Goal: Use online tool/utility: Utilize a website feature to perform a specific function

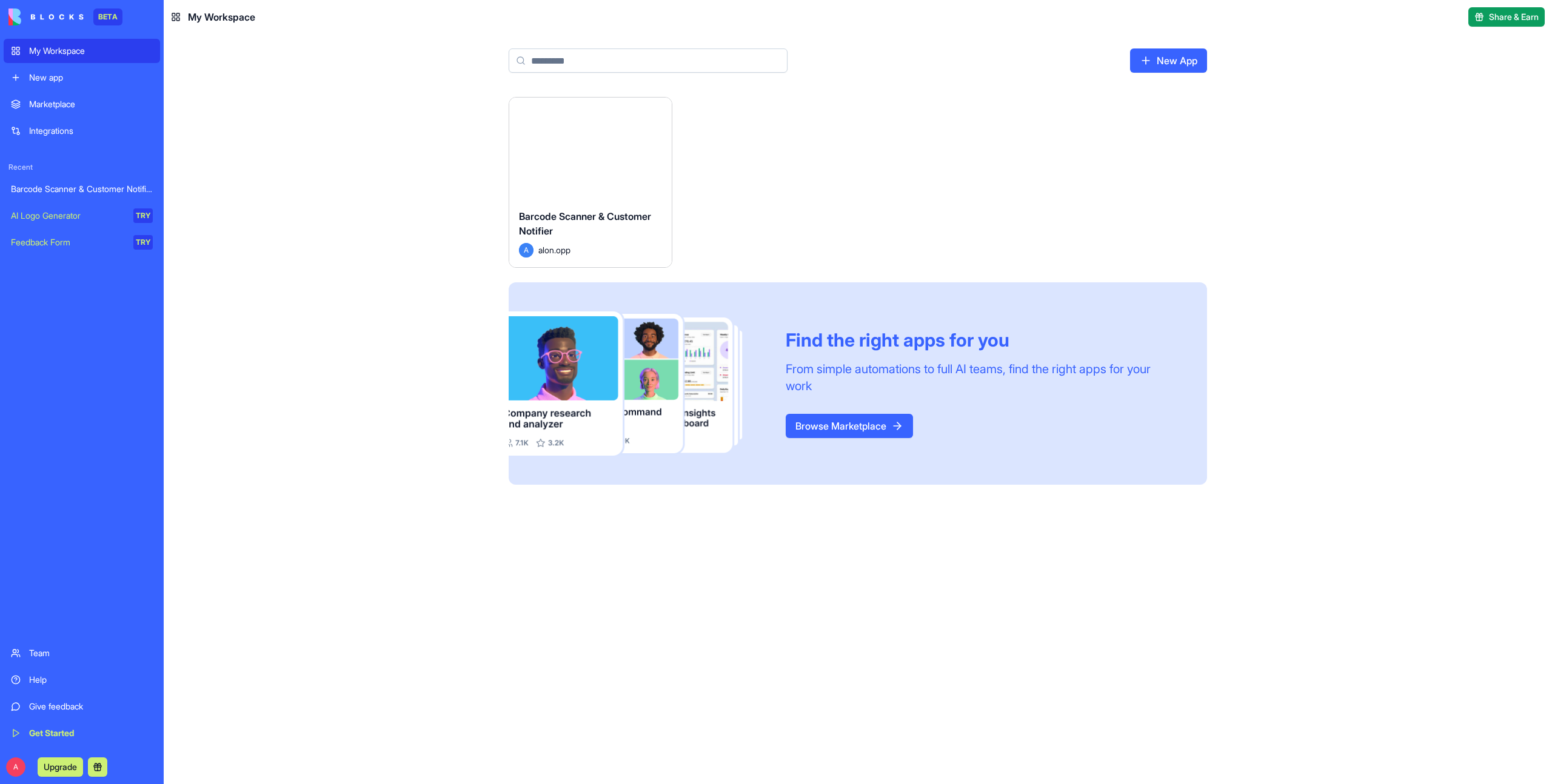
click at [581, 148] on button "Launch" at bounding box center [590, 148] width 91 height 24
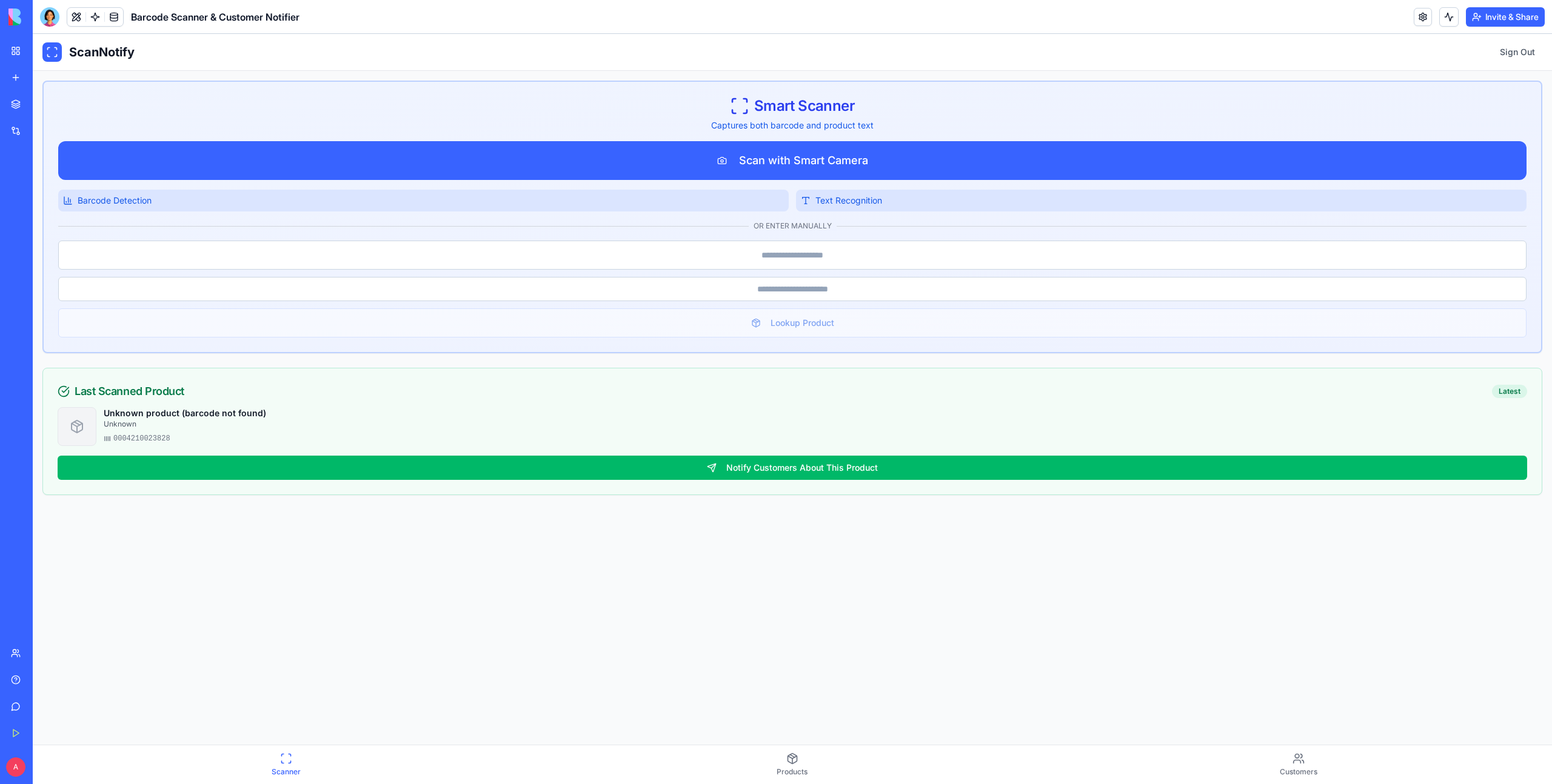
click at [761, 105] on span "Smart Scanner" at bounding box center [804, 106] width 101 height 20
click at [834, 103] on span "Smart Scanner" at bounding box center [804, 106] width 101 height 20
click at [783, 103] on span "Smart Scanner" at bounding box center [804, 106] width 101 height 20
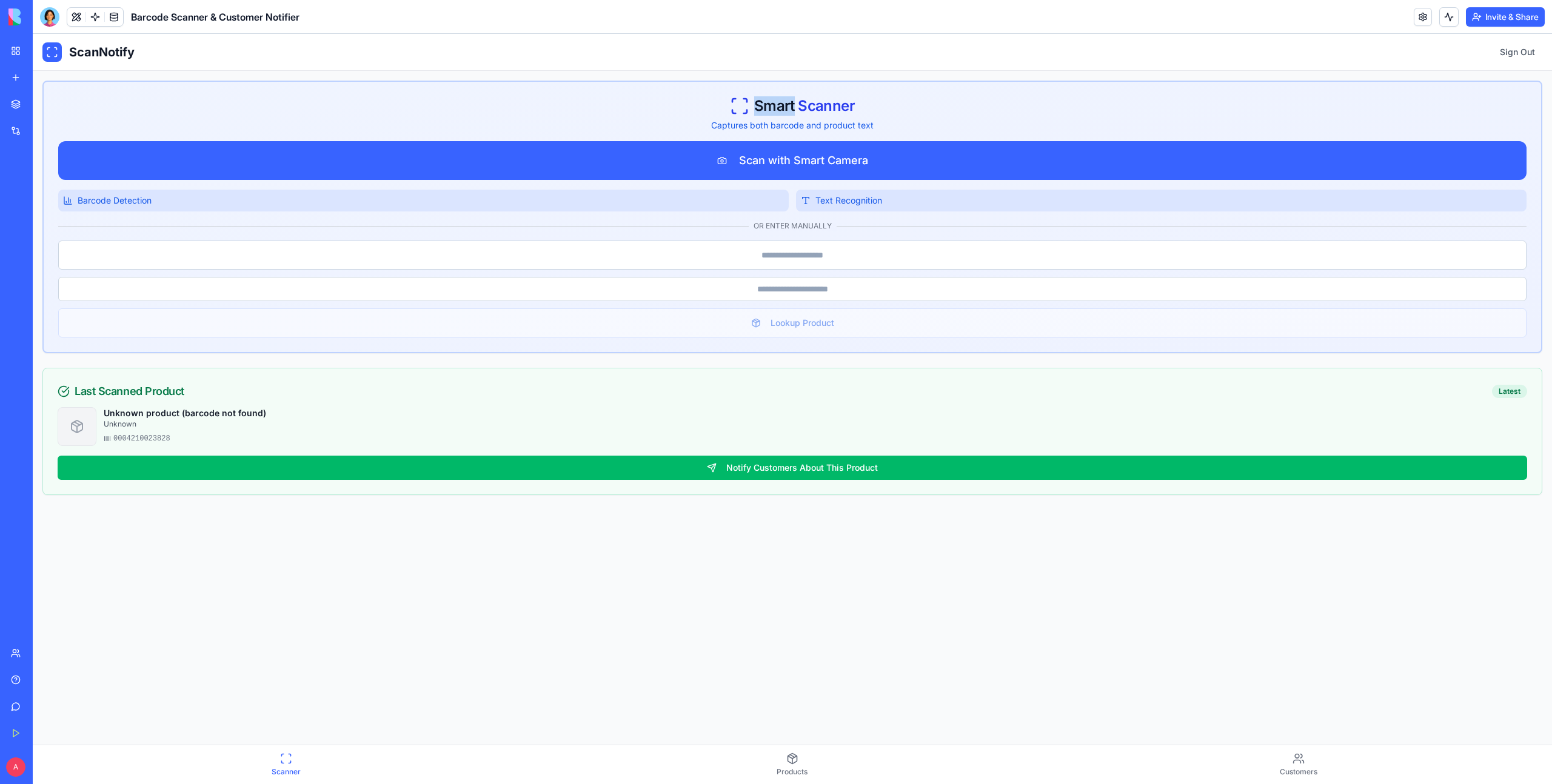
click at [783, 103] on span "Smart Scanner" at bounding box center [804, 106] width 101 height 20
click at [776, 105] on span "Smart Scanner" at bounding box center [804, 106] width 101 height 20
click at [812, 105] on span "Smart Scanner" at bounding box center [804, 106] width 101 height 20
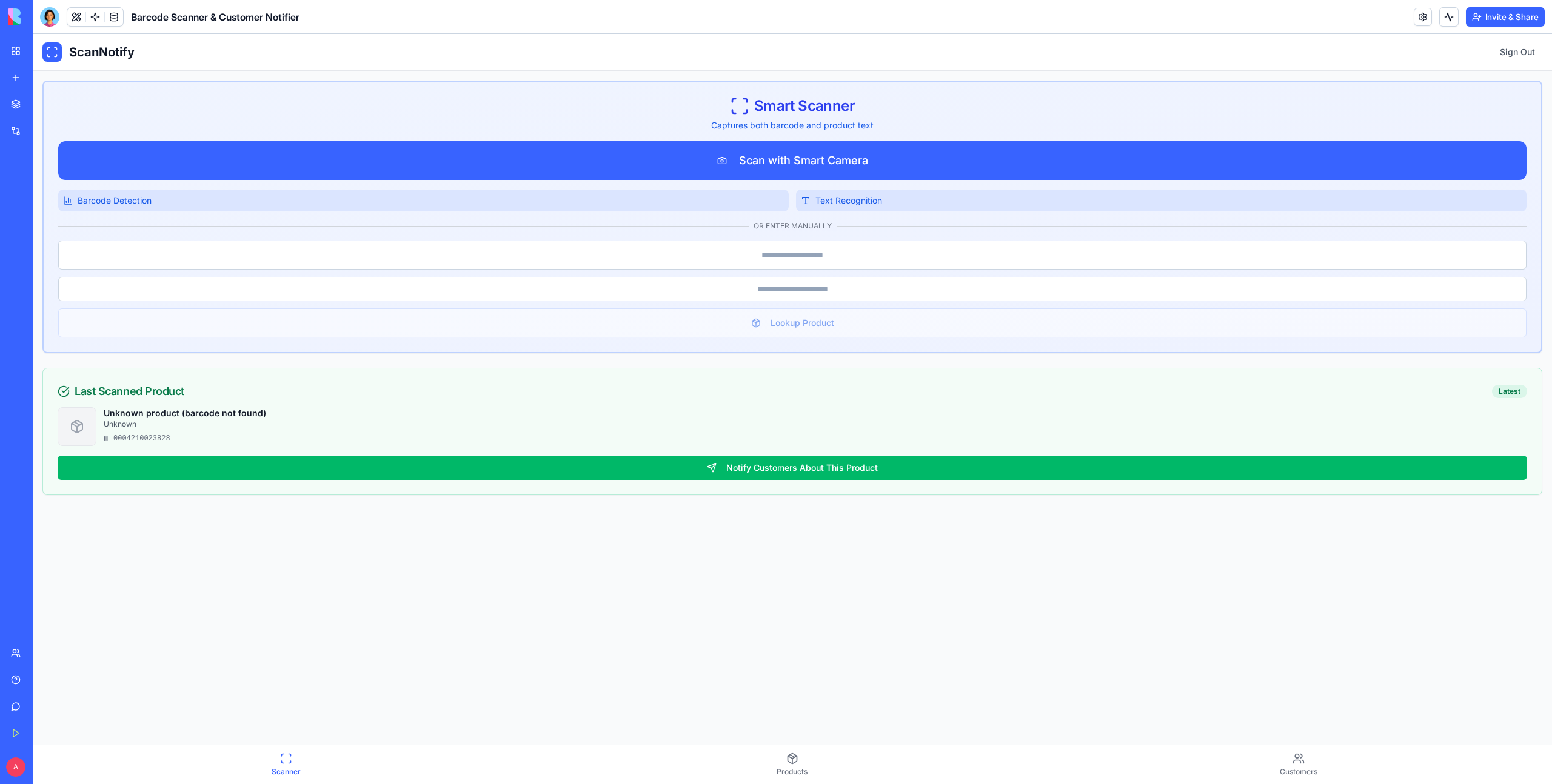
click at [764, 105] on span "Smart Scanner" at bounding box center [804, 106] width 101 height 20
click at [811, 105] on span "Smart Scanner" at bounding box center [804, 106] width 101 height 20
click at [791, 105] on span "Smart Scanner" at bounding box center [804, 106] width 101 height 20
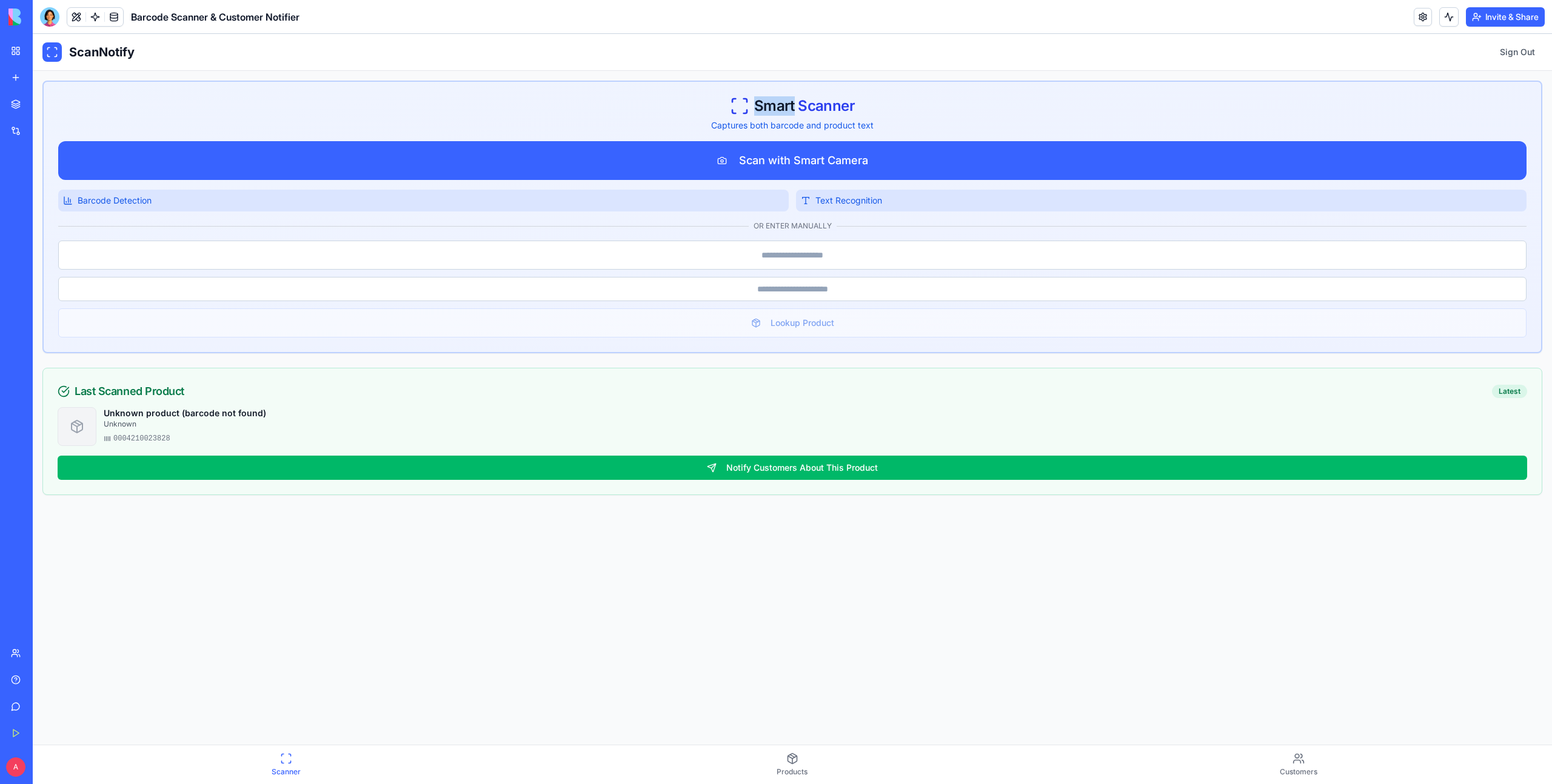
click at [791, 105] on span "Smart Scanner" at bounding box center [804, 106] width 101 height 20
click at [803, 105] on span "Smart Scanner" at bounding box center [804, 106] width 101 height 20
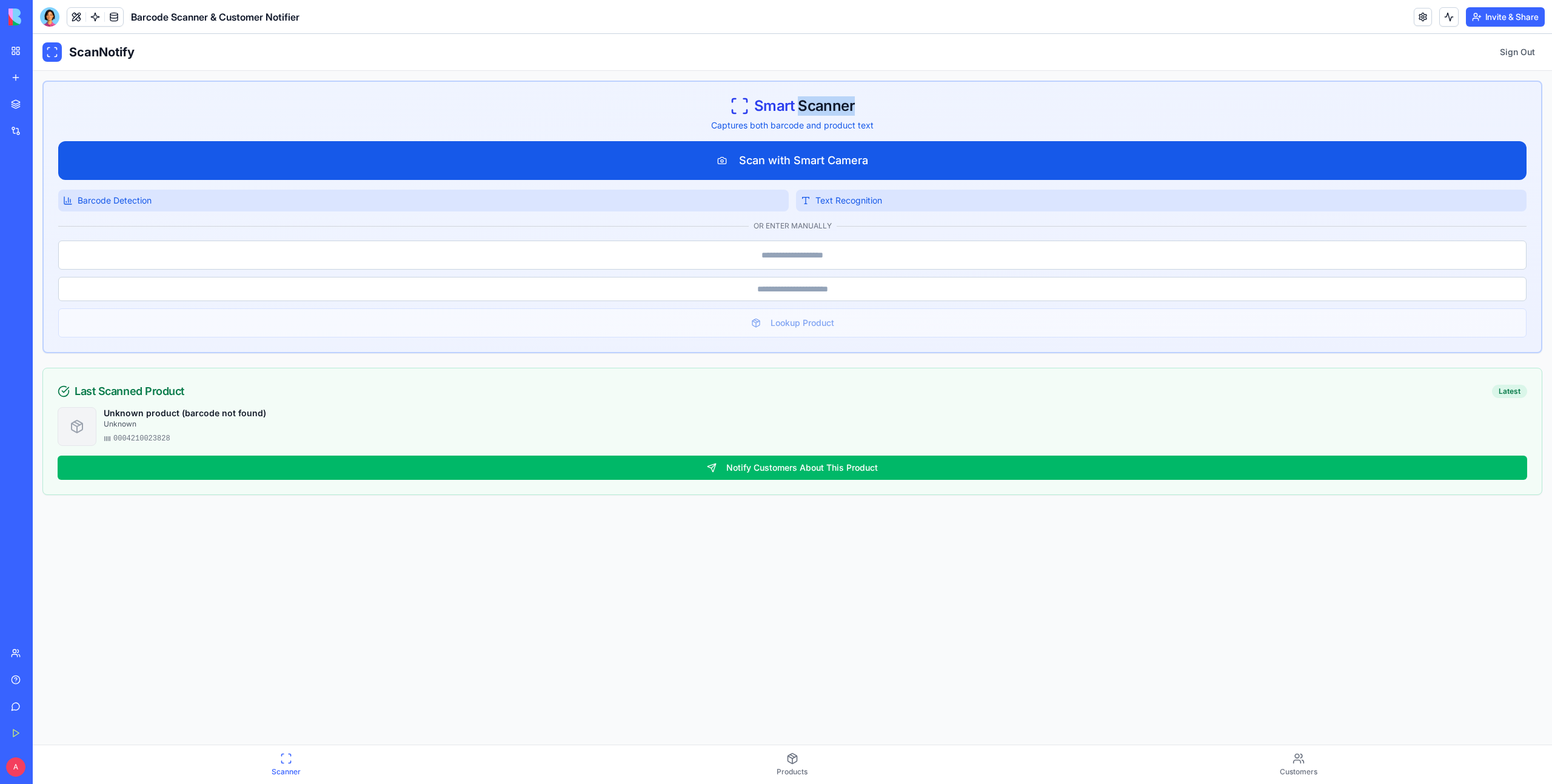
click at [800, 155] on button "Scan with Smart Camera" at bounding box center [792, 161] width 1468 height 39
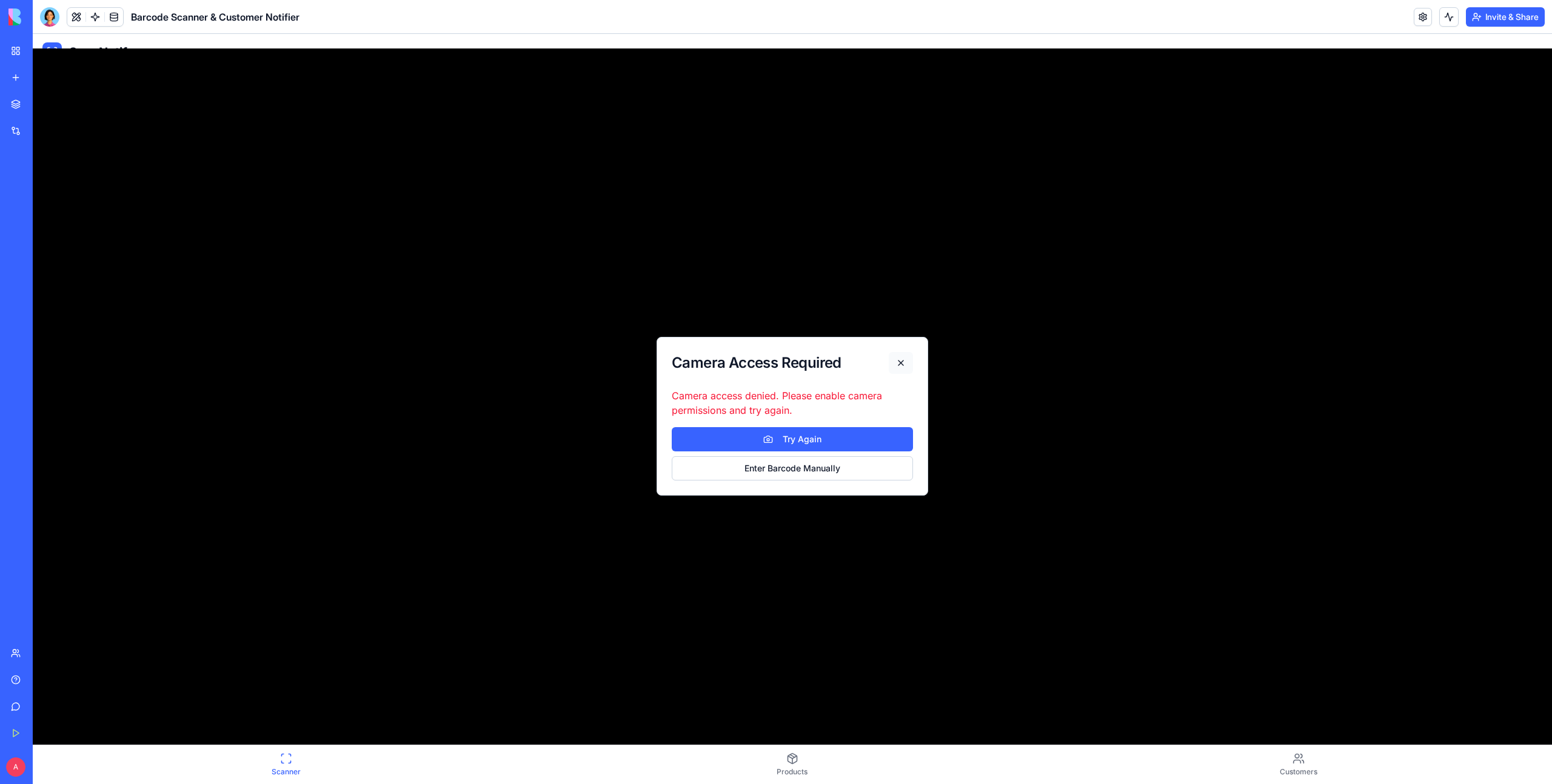
click at [909, 359] on button at bounding box center [901, 363] width 24 height 22
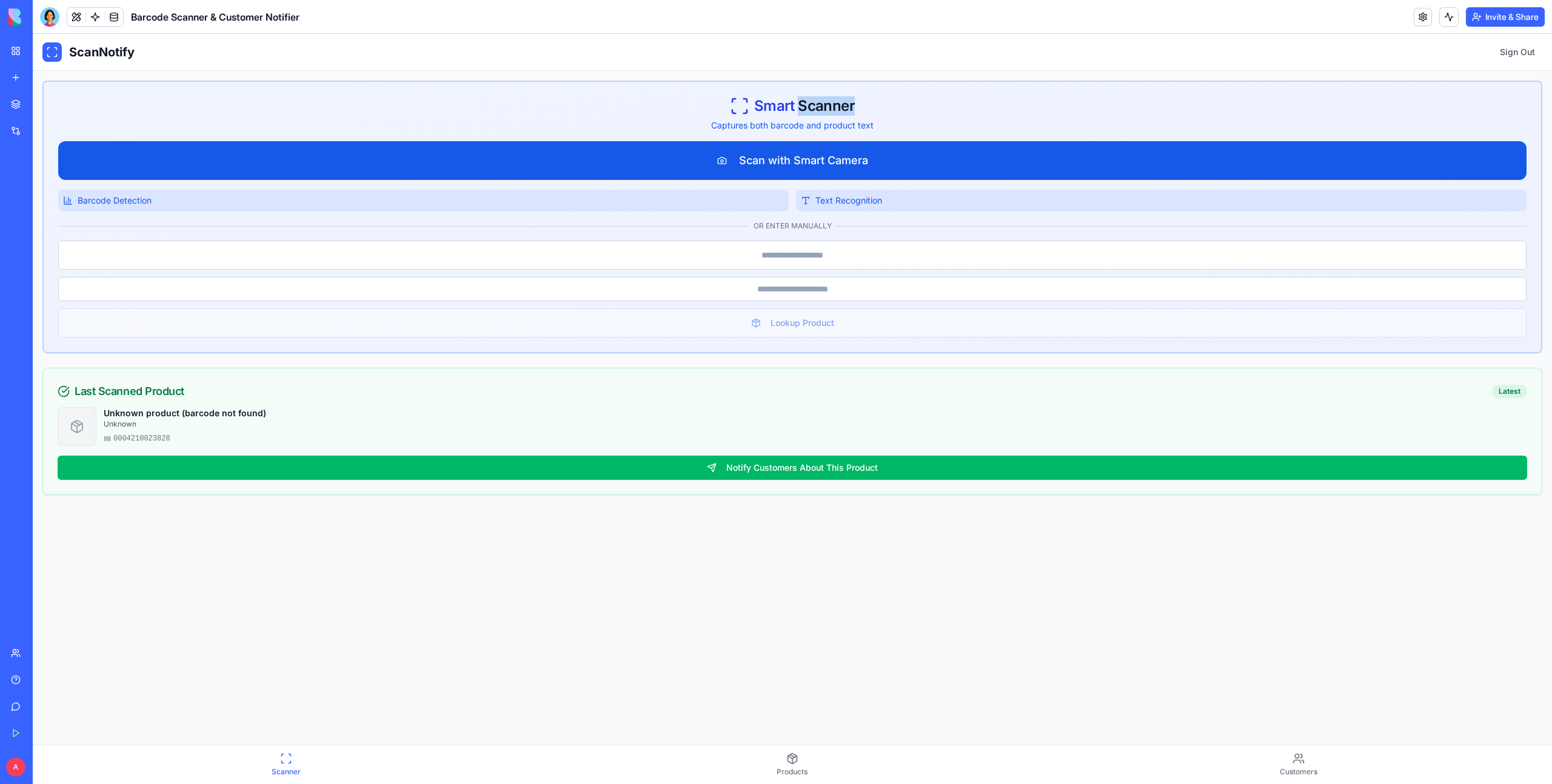
click at [785, 160] on button "Scan with Smart Camera" at bounding box center [792, 161] width 1468 height 39
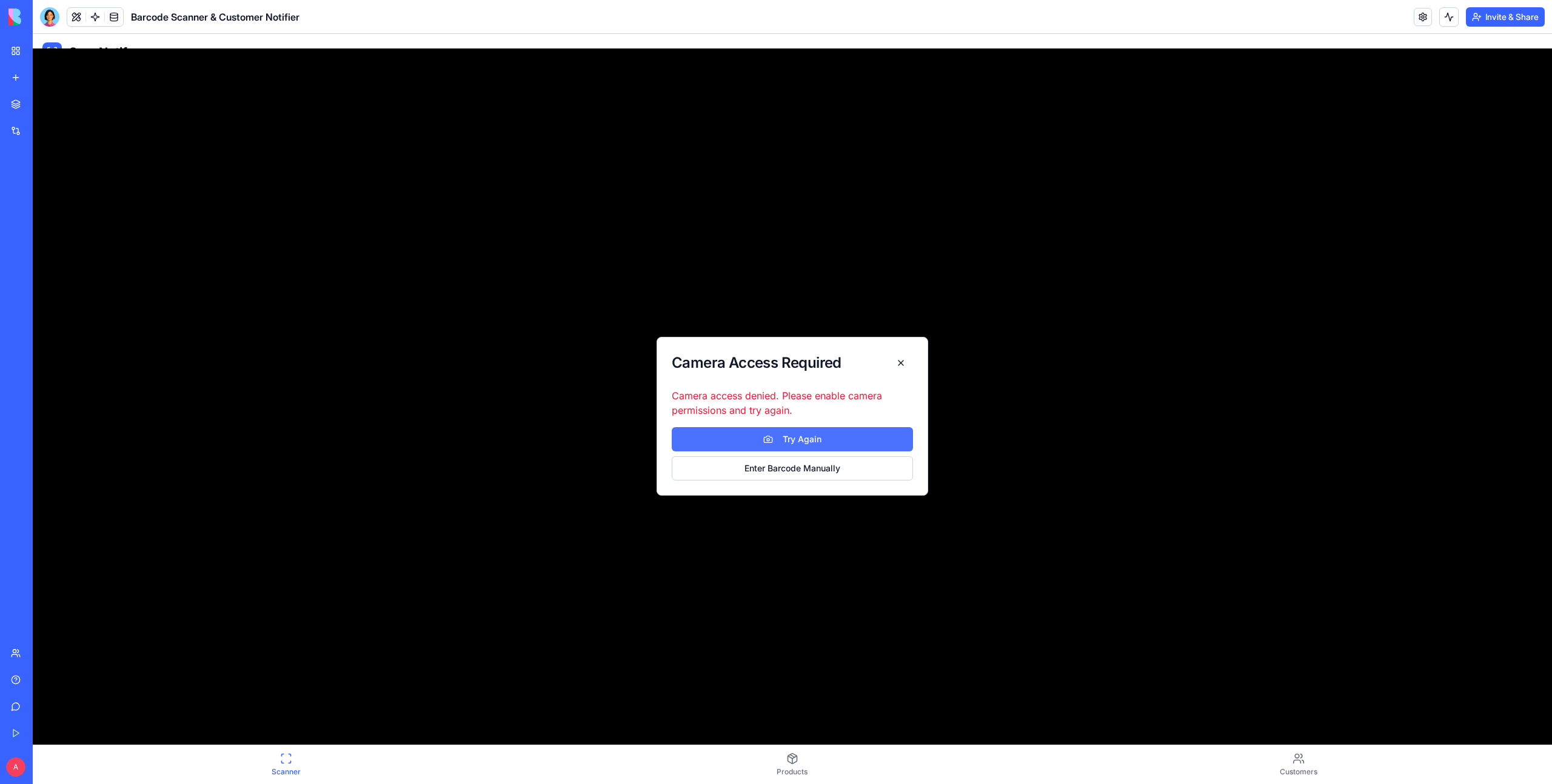
click at [787, 436] on button "Try Again" at bounding box center [792, 439] width 241 height 24
click at [815, 468] on button "Enter Barcode Manually" at bounding box center [792, 468] width 241 height 24
click at [901, 363] on button at bounding box center [901, 363] width 24 height 22
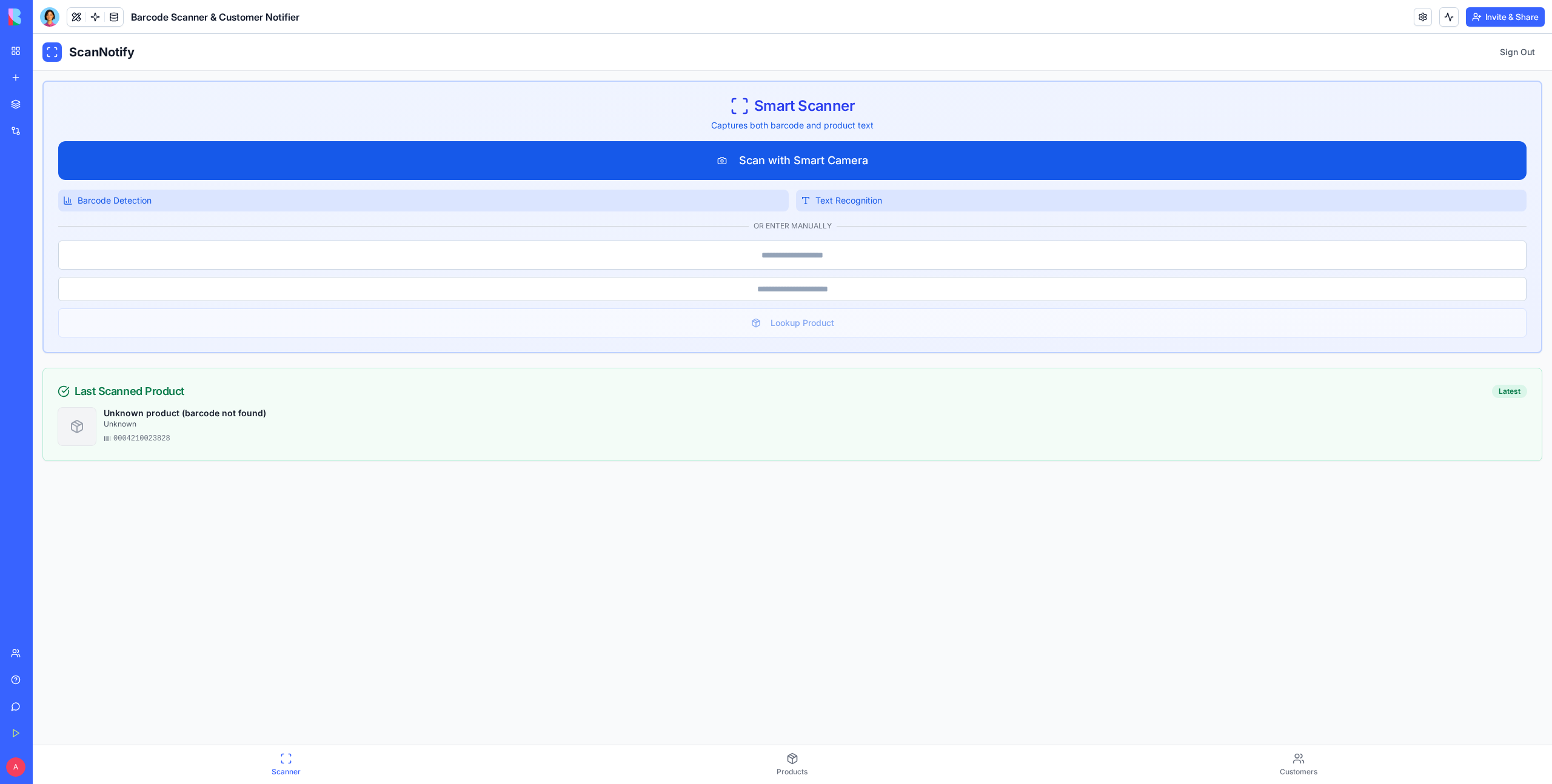
click at [787, 163] on button "Scan with Smart Camera" at bounding box center [792, 161] width 1468 height 39
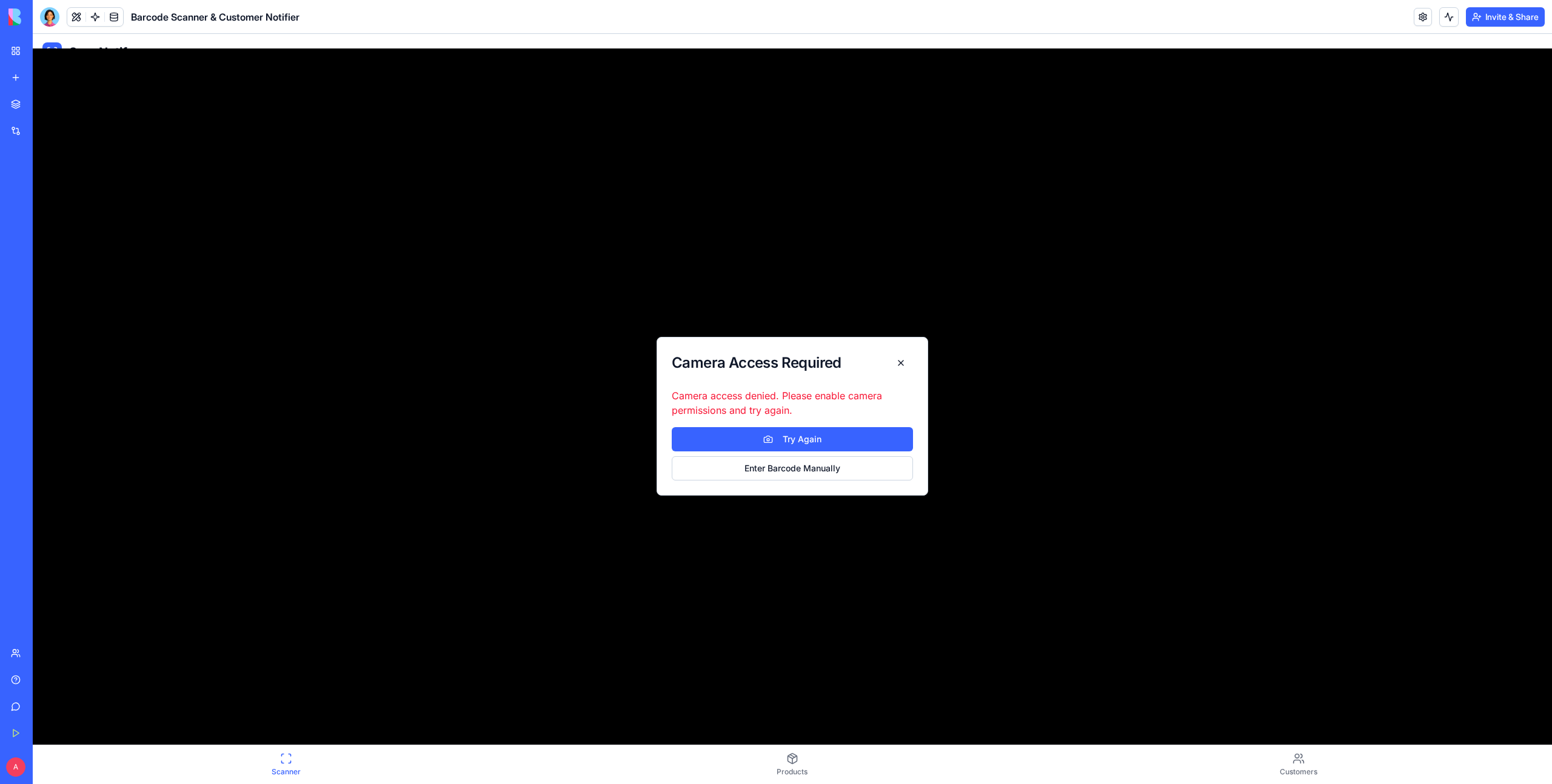
click at [206, 115] on div "Camera Access Required Camera access denied. Please enable camera permissions a…" at bounding box center [792, 417] width 1519 height 736
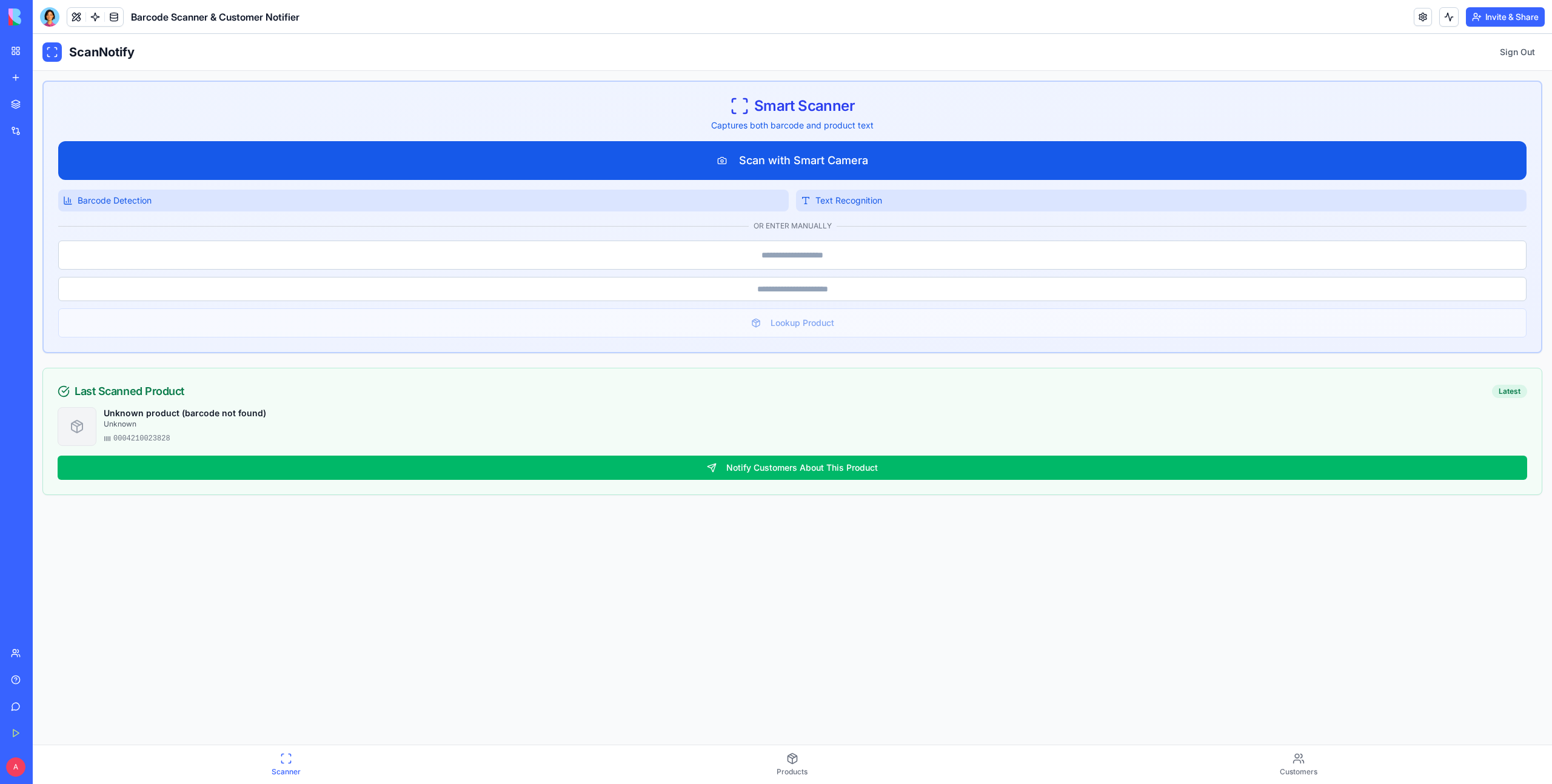
click at [728, 163] on button "Scan with Smart Camera" at bounding box center [792, 161] width 1468 height 39
